Goal: Transaction & Acquisition: Purchase product/service

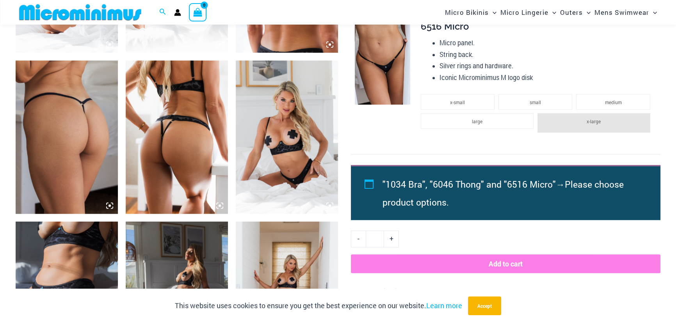
scroll to position [651, 0]
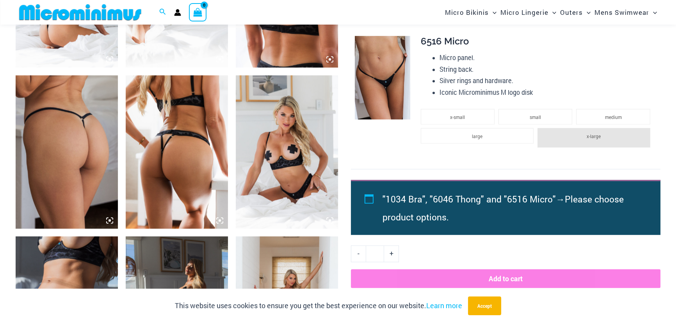
click at [62, 176] on img at bounding box center [67, 151] width 102 height 153
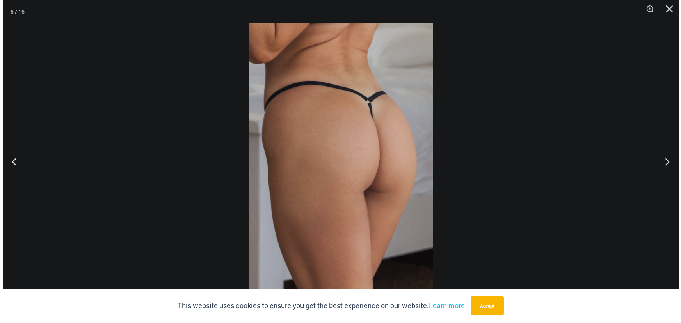
scroll to position [655, 0]
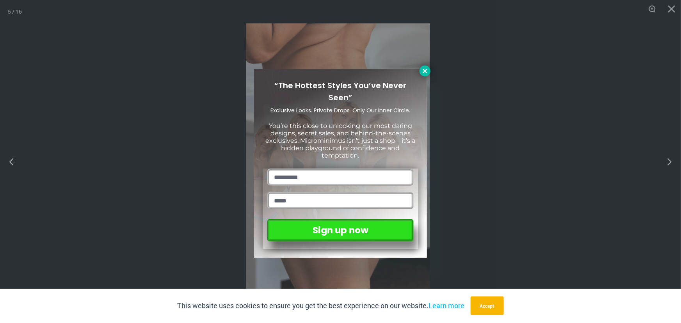
click at [426, 71] on icon at bounding box center [425, 71] width 4 height 4
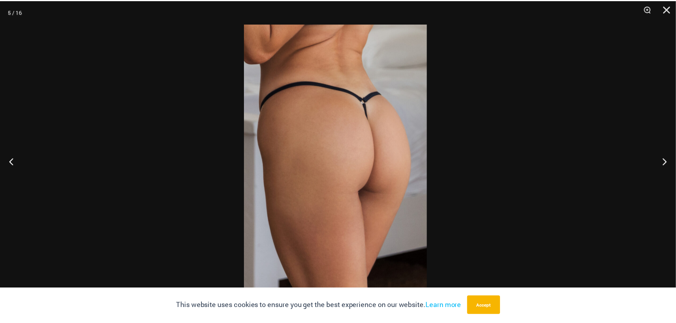
scroll to position [651, 0]
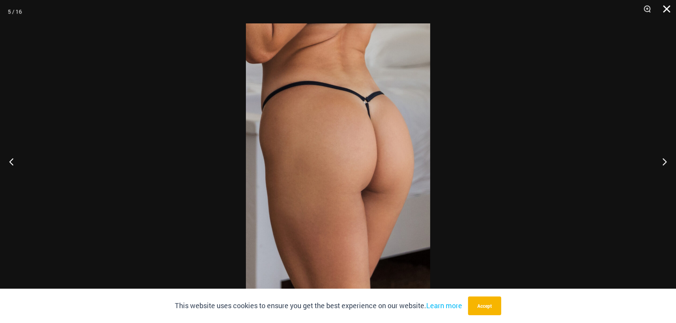
click at [668, 11] on button "Close" at bounding box center [664, 11] width 20 height 23
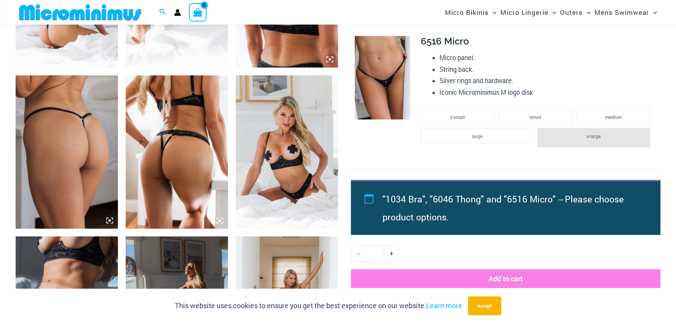
click at [272, 273] on img at bounding box center [287, 313] width 102 height 153
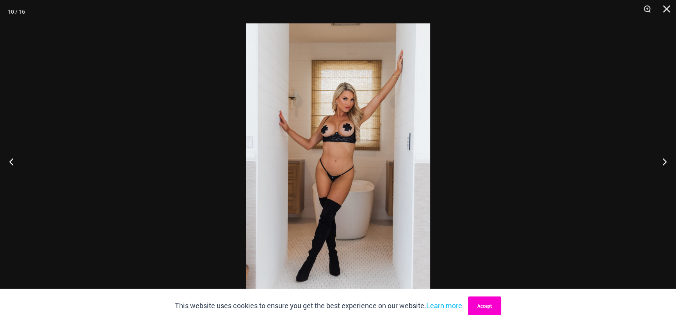
click at [501, 310] on button "Accept" at bounding box center [484, 306] width 33 height 19
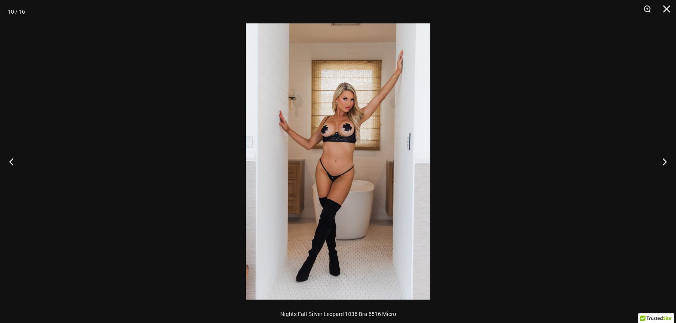
click at [344, 148] on img at bounding box center [338, 161] width 184 height 276
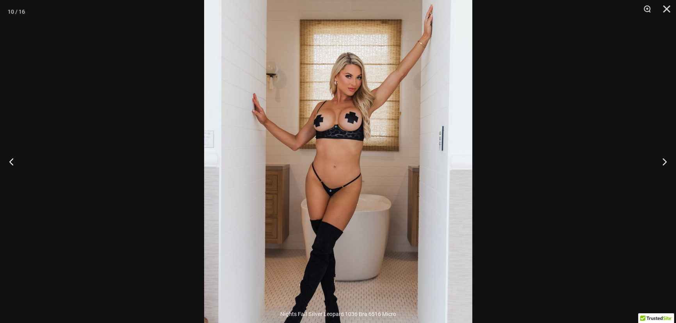
click at [406, 93] on img at bounding box center [338, 167] width 268 height 402
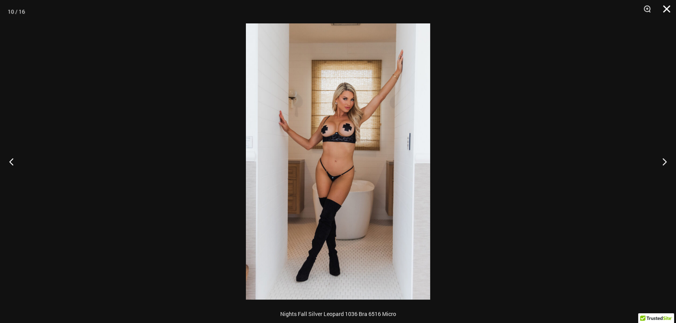
click at [668, 8] on button "Close" at bounding box center [664, 11] width 20 height 23
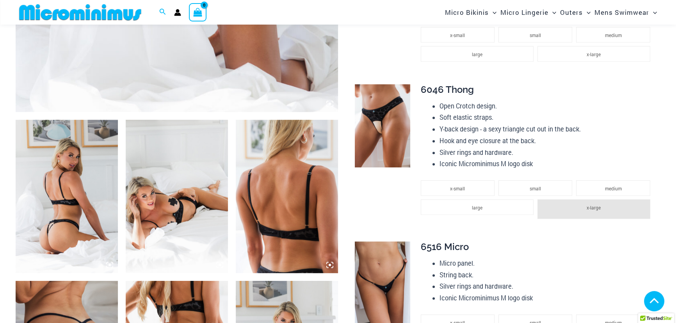
scroll to position [438, 0]
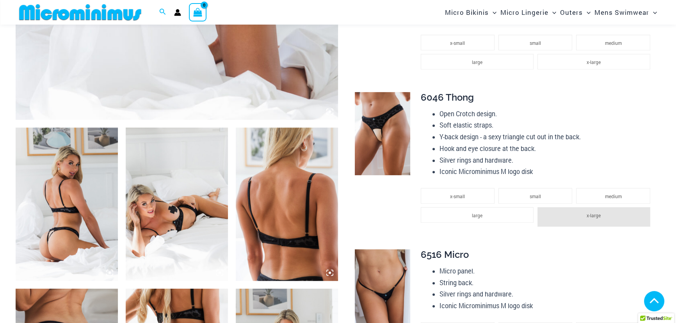
click at [160, 233] on img at bounding box center [177, 204] width 102 height 153
